Goal: Use online tool/utility: Utilize a website feature to perform a specific function

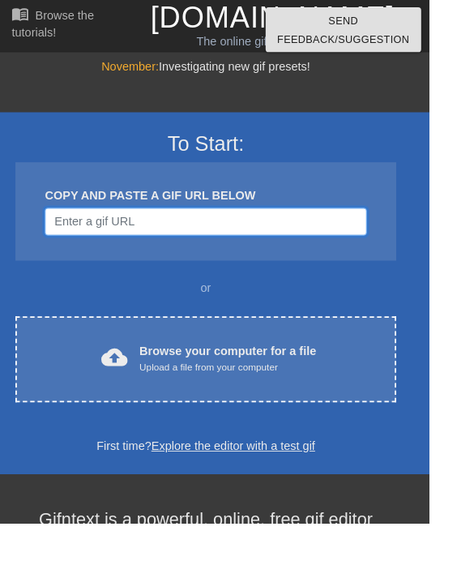
click at [265, 247] on input "Username" at bounding box center [226, 244] width 355 height 31
click at [175, 233] on input "Username" at bounding box center [226, 244] width 355 height 31
paste input "[URL][DOMAIN_NAME]"
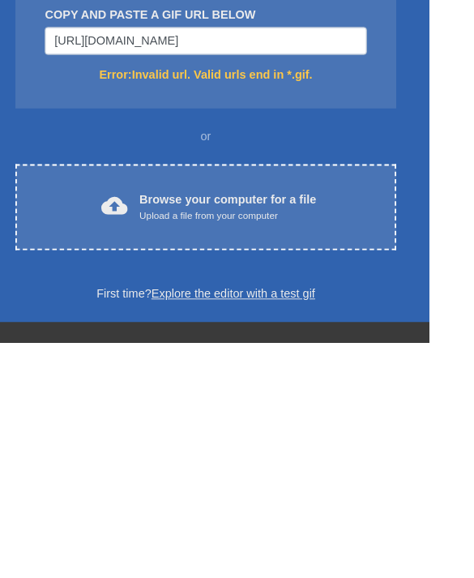
click at [165, 124] on div "To Start: COPY AND PASTE A GIF URL BELOW https://media.tenor.com/kIaE6bmf-kEAAA…" at bounding box center [227, 339] width 567 height 431
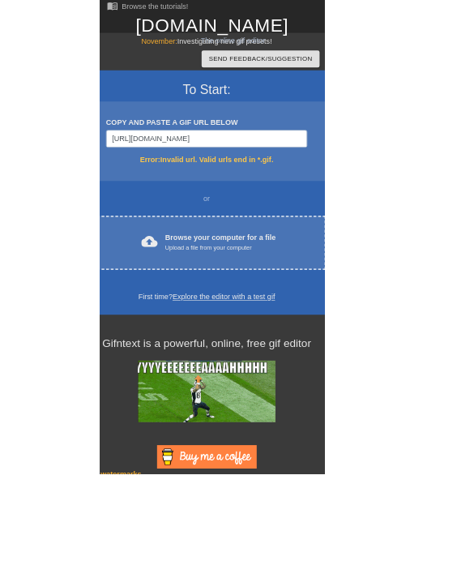
scroll to position [199, 0]
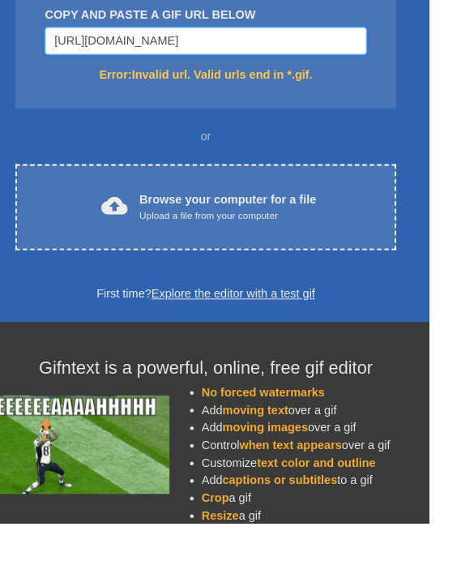
click at [302, 46] on input "[URL][DOMAIN_NAME]" at bounding box center [226, 45] width 355 height 31
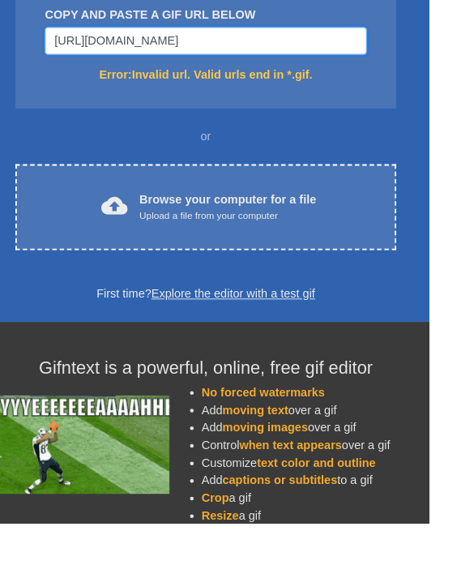
click at [308, 46] on input "[URL][DOMAIN_NAME]" at bounding box center [226, 45] width 355 height 31
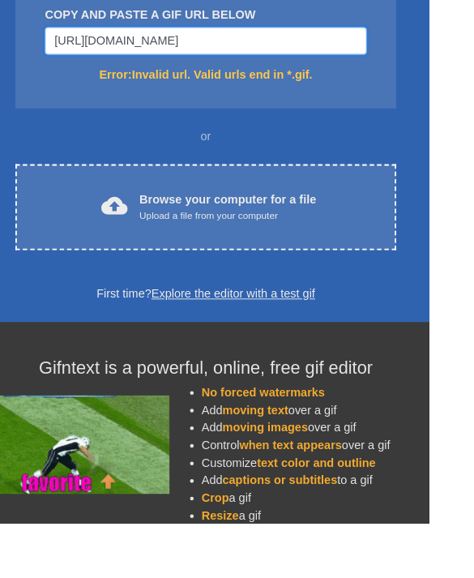
click at [311, 47] on input "[URL][DOMAIN_NAME]" at bounding box center [226, 45] width 355 height 31
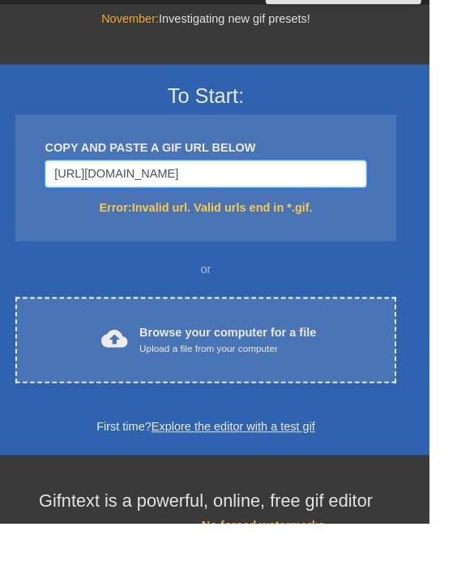
scroll to position [0, 0]
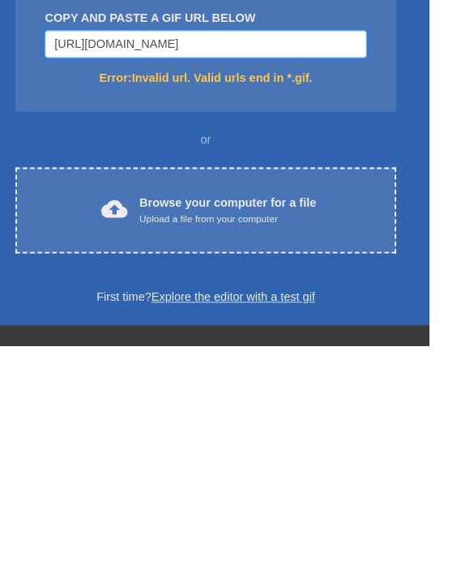
type input "[URL][DOMAIN_NAME][DOMAIN_NAME]"
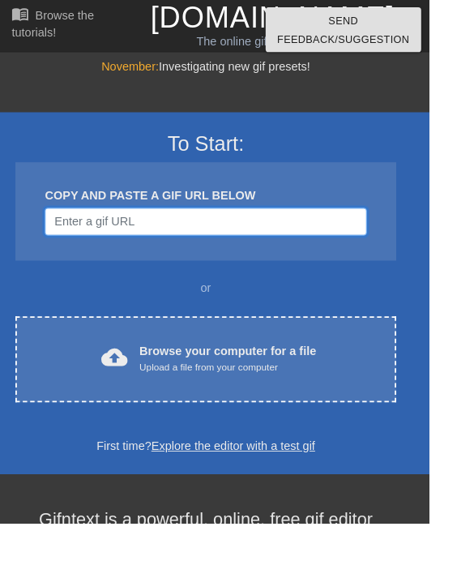
click at [310, 254] on input "Username" at bounding box center [226, 244] width 355 height 31
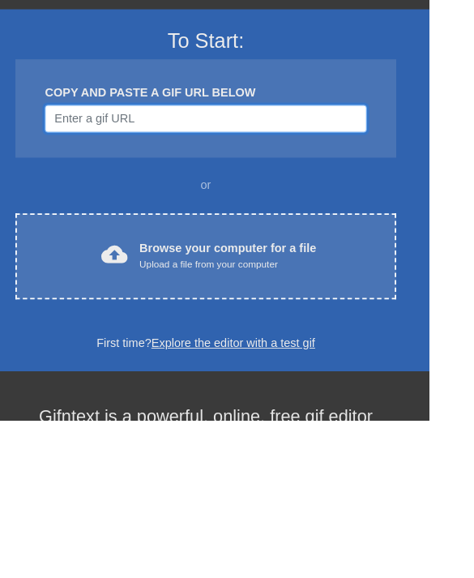
click at [213, 229] on input "Username" at bounding box center [226, 244] width 355 height 31
paste input "[URL][DOMAIN_NAME]"
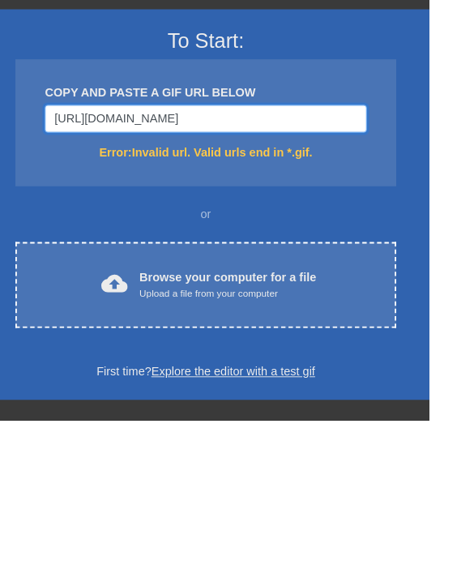
type input "[URL][DOMAIN_NAME][DOMAIN_NAME]"
